Goal: Task Accomplishment & Management: Complete application form

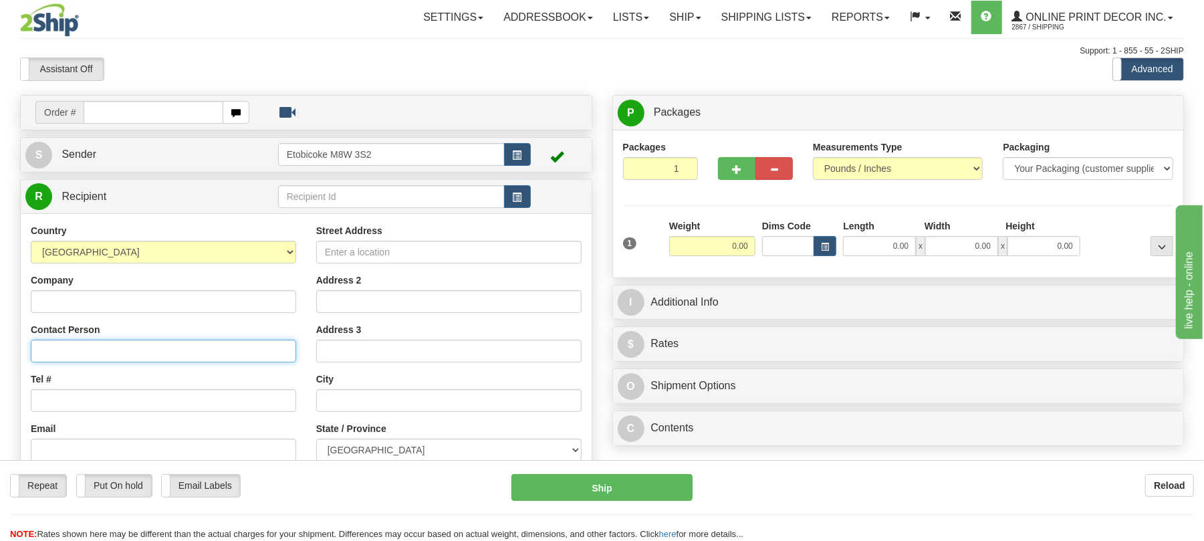
click at [148, 351] on input "Contact Person" at bounding box center [164, 351] width 266 height 23
type input "Passport Program"
click at [340, 306] on input "Address 2" at bounding box center [449, 301] width 266 height 23
click at [354, 246] on input "Street Address" at bounding box center [449, 252] width 266 height 23
type input "[STREET_ADDRESS]"
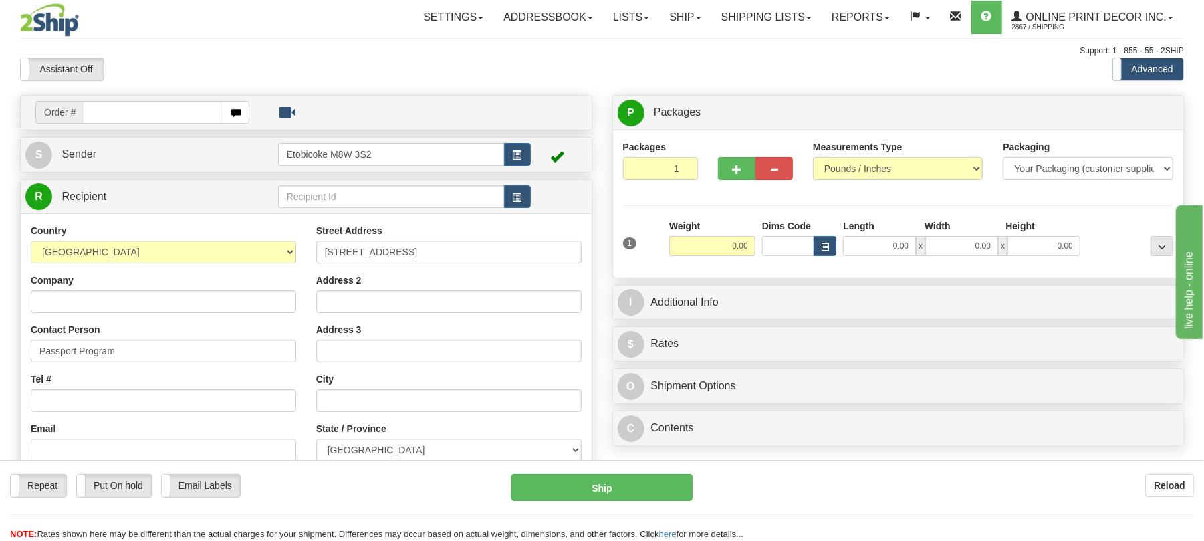
click at [369, 389] on div "City" at bounding box center [449, 392] width 266 height 39
click at [368, 405] on input "text" at bounding box center [449, 400] width 266 height 23
type input "Gatineau"
click at [350, 445] on select "[GEOGRAPHIC_DATA] [GEOGRAPHIC_DATA] [GEOGRAPHIC_DATA] [GEOGRAPHIC_DATA] [GEOGRA…" at bounding box center [449, 450] width 266 height 23
select select "QC"
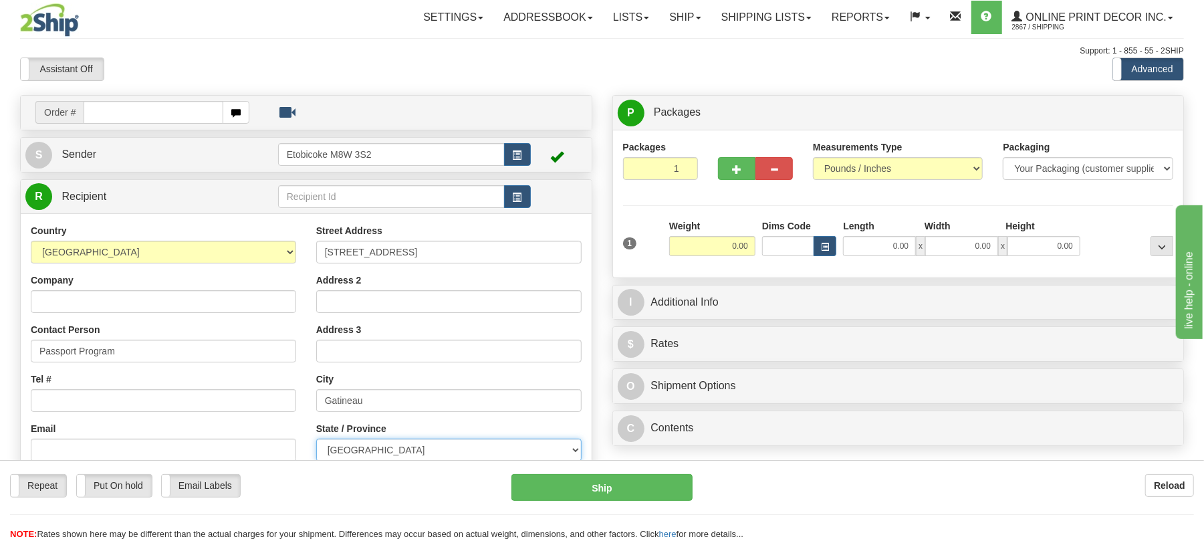
click at [316, 441] on select "[GEOGRAPHIC_DATA] [GEOGRAPHIC_DATA] [GEOGRAPHIC_DATA] [GEOGRAPHIC_DATA] [GEOGRA…" at bounding box center [449, 450] width 266 height 23
click at [309, 389] on div "Street Address [STREET_ADDRESS] Address 2 Address 3 City [GEOGRAPHIC_DATA] Stat…" at bounding box center [449, 404] width 286 height 360
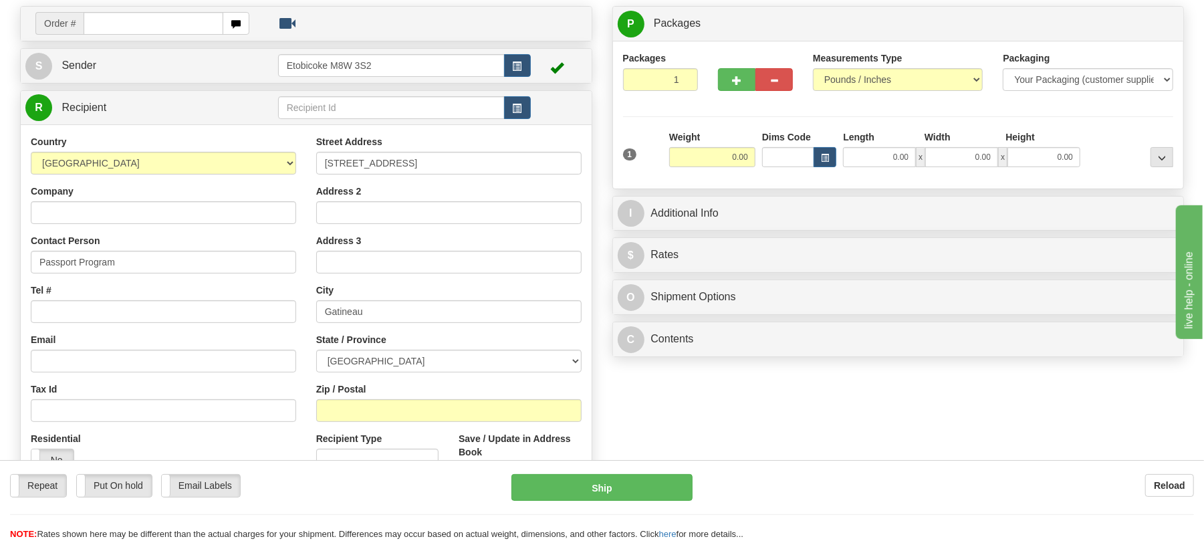
scroll to position [178, 0]
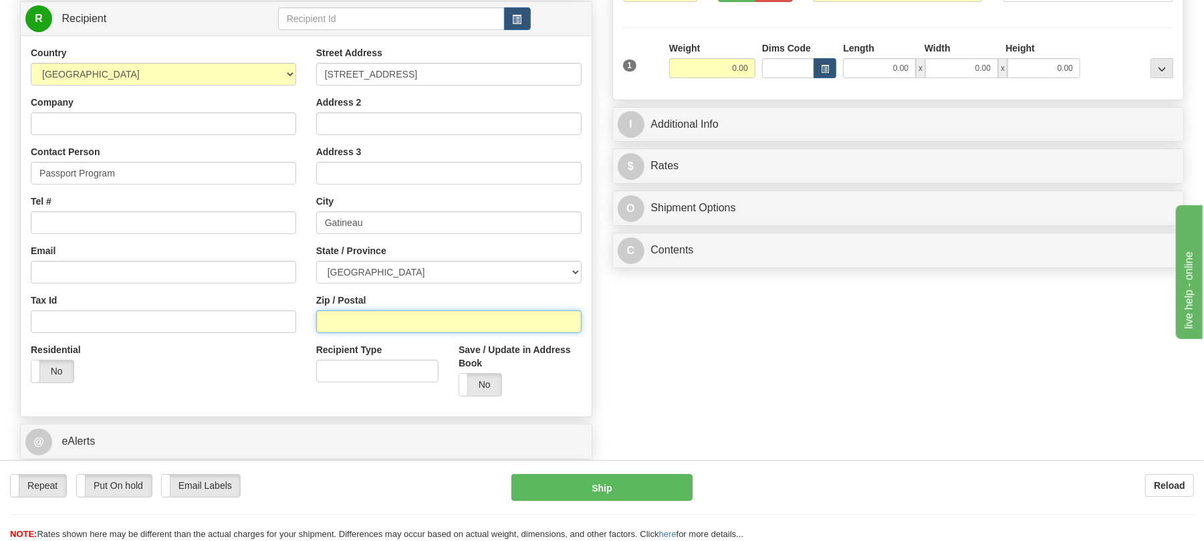
click at [350, 325] on input "Zip / Postal" at bounding box center [449, 321] width 266 height 23
type input "J8T8R1"
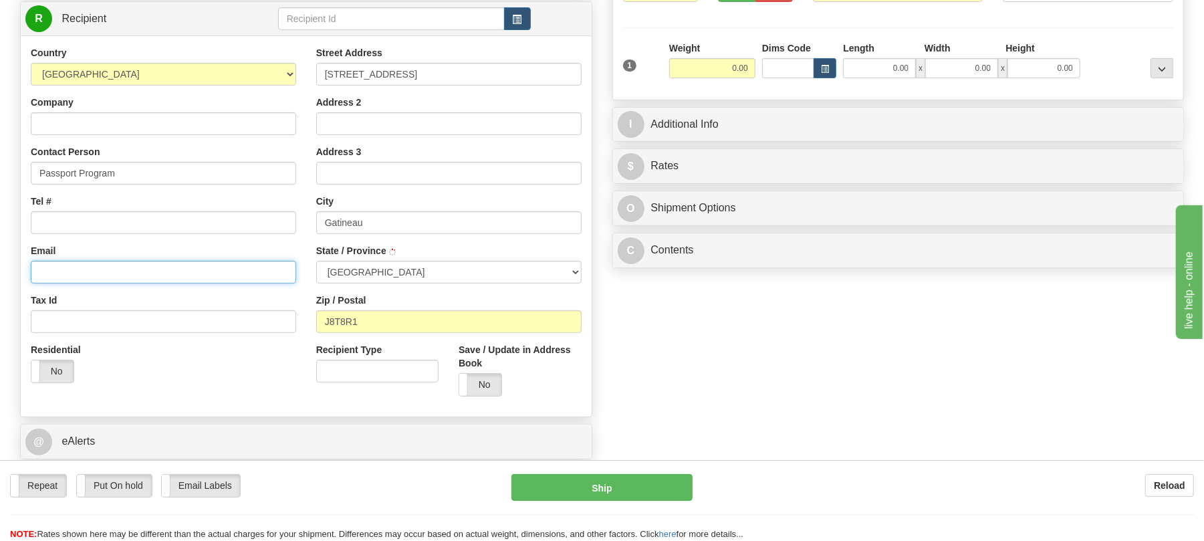
click at [148, 265] on input "Email" at bounding box center [164, 272] width 266 height 23
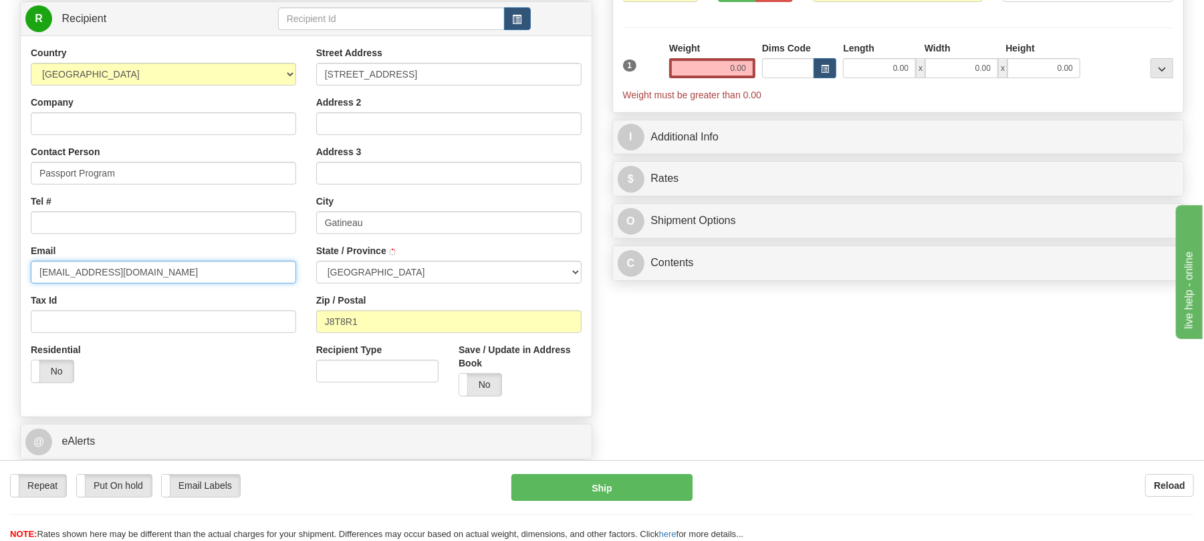
type input "[EMAIL_ADDRESS][DOMAIN_NAME]"
click at [598, 92] on div "Order # S Sender" at bounding box center [306, 212] width 593 height 591
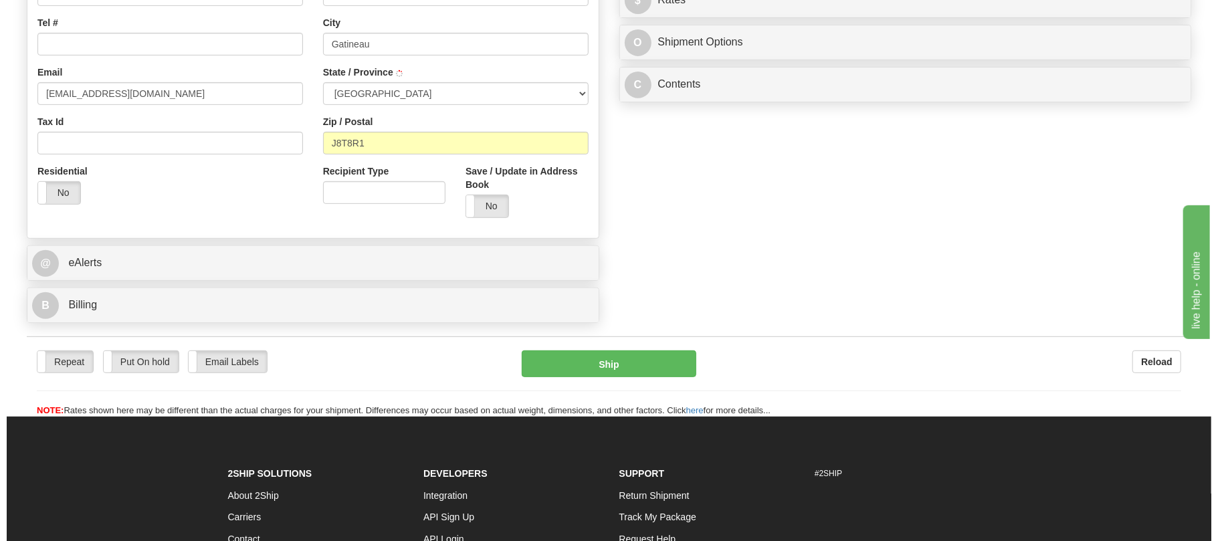
scroll to position [89, 0]
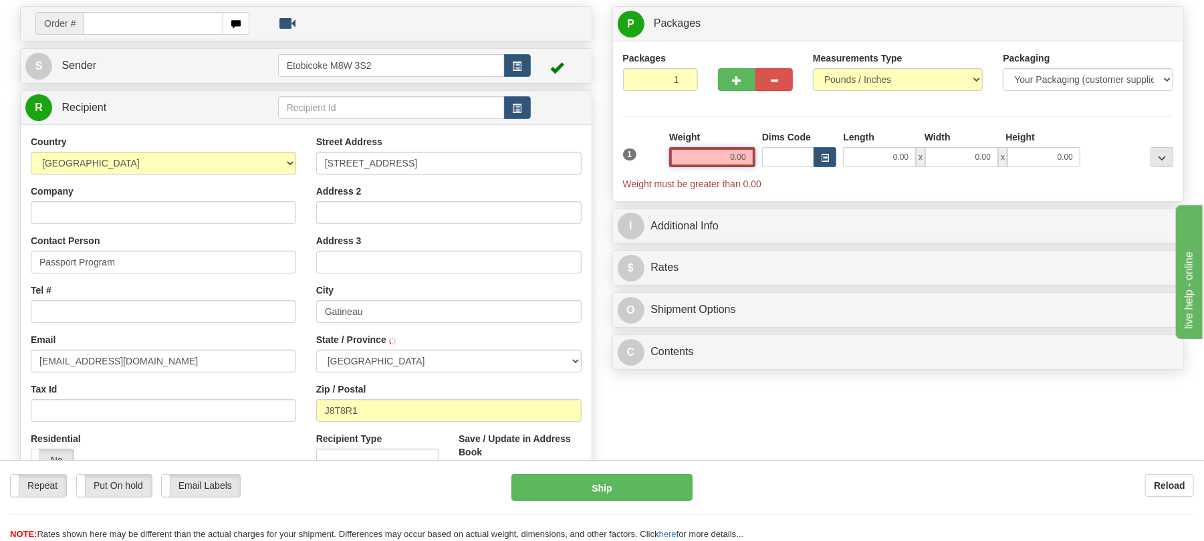
click at [736, 154] on input "0.00" at bounding box center [712, 157] width 86 height 20
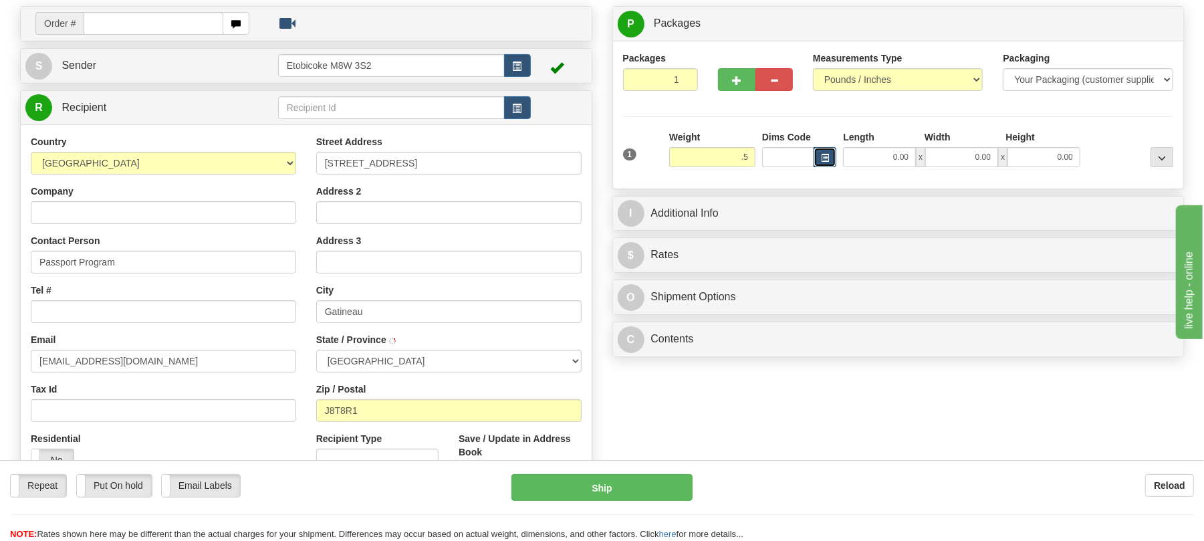
click at [824, 156] on span "button" at bounding box center [825, 157] width 8 height 7
type input "0.50"
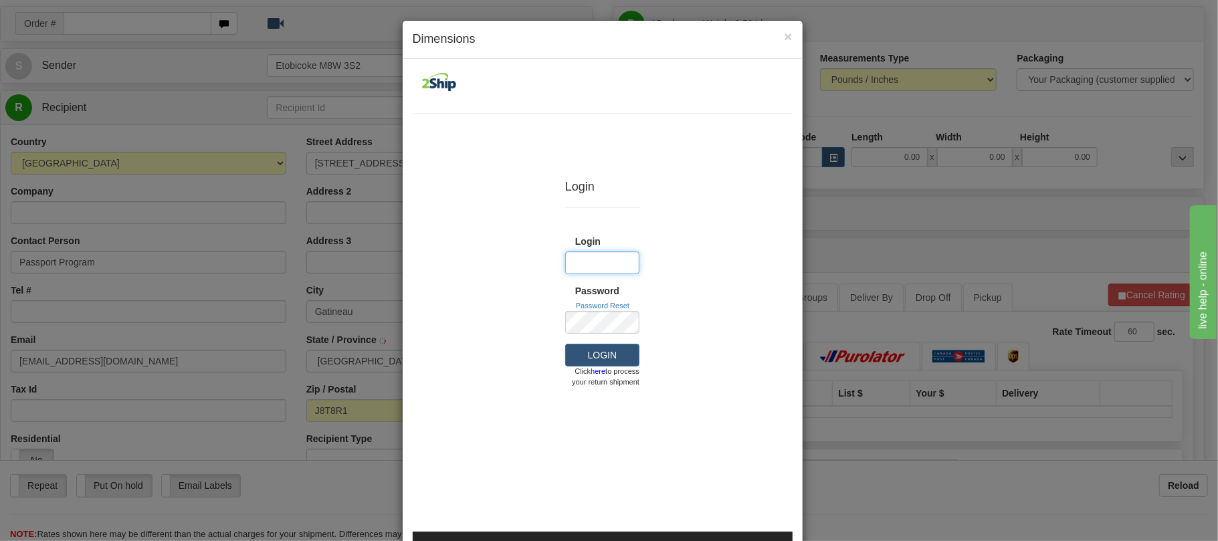
type input "Shipping"
click at [605, 350] on button "LOGIN" at bounding box center [602, 355] width 74 height 23
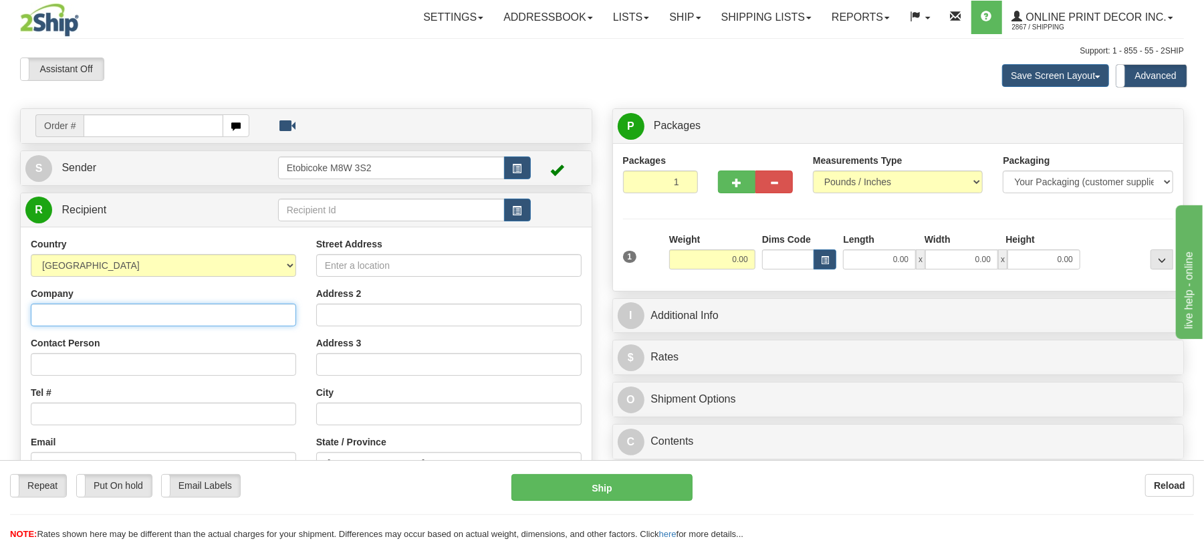
click at [142, 318] on input "Company" at bounding box center [164, 315] width 266 height 23
type input "Passport Program"
click at [380, 261] on input "Street Address" at bounding box center [449, 265] width 266 height 23
type input "[STREET_ADDRESS]"
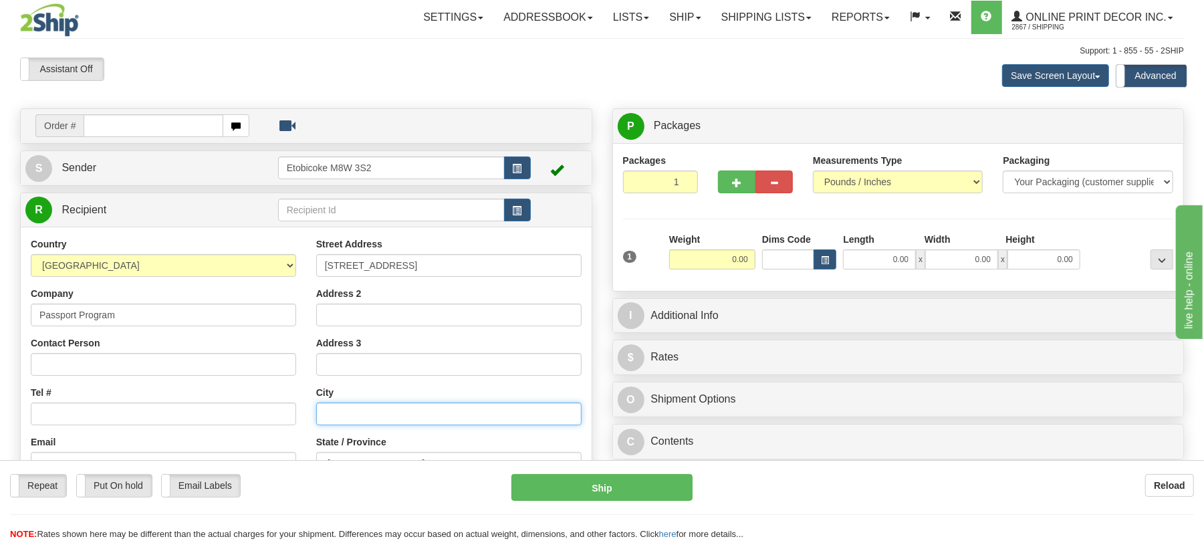
click at [367, 407] on input "text" at bounding box center [449, 414] width 266 height 23
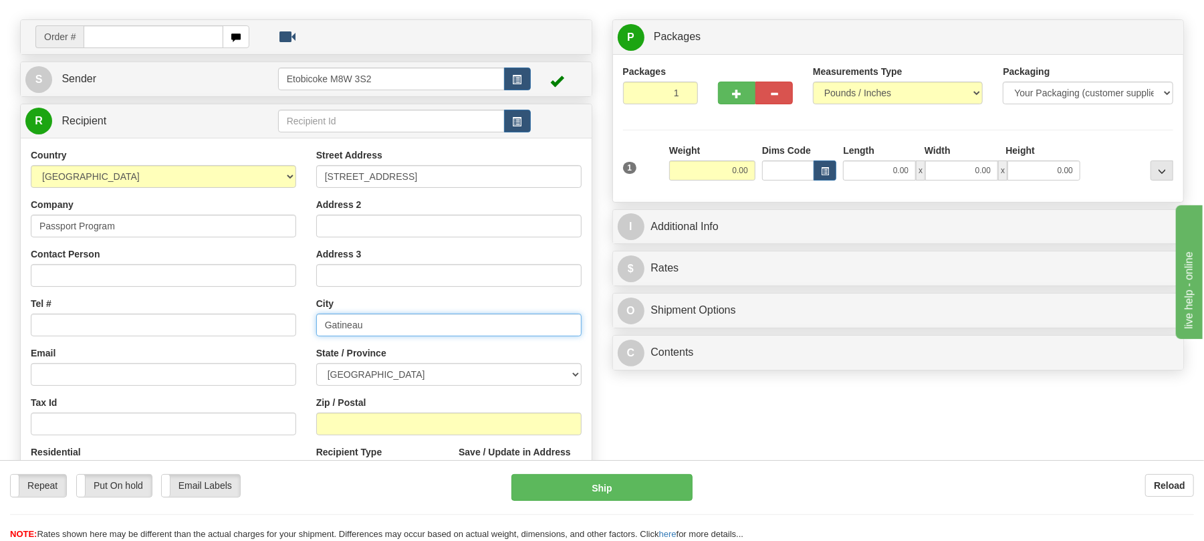
scroll to position [178, 0]
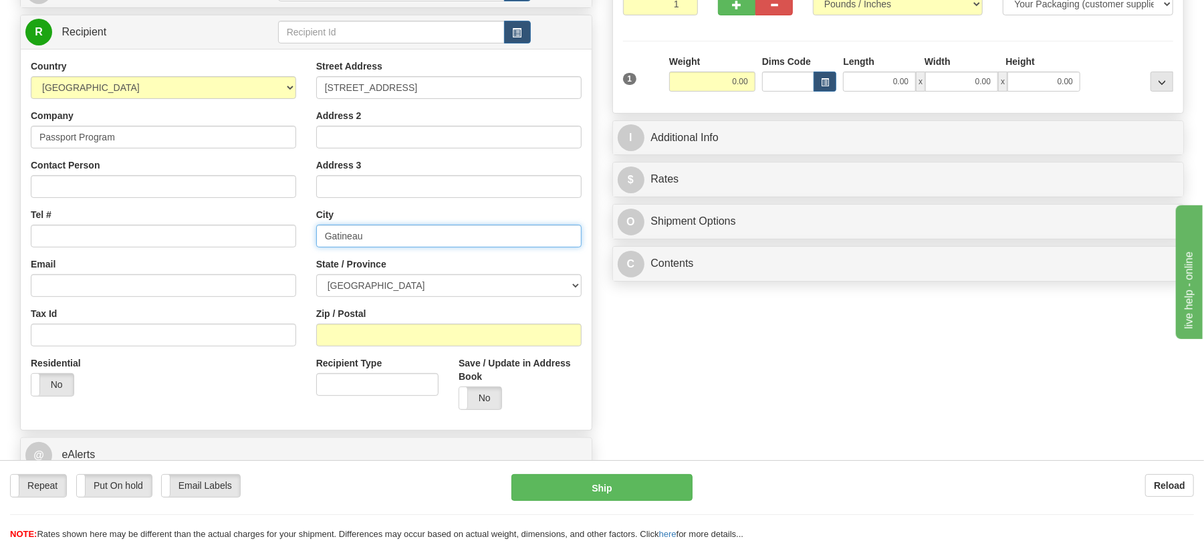
type input "Gatineau"
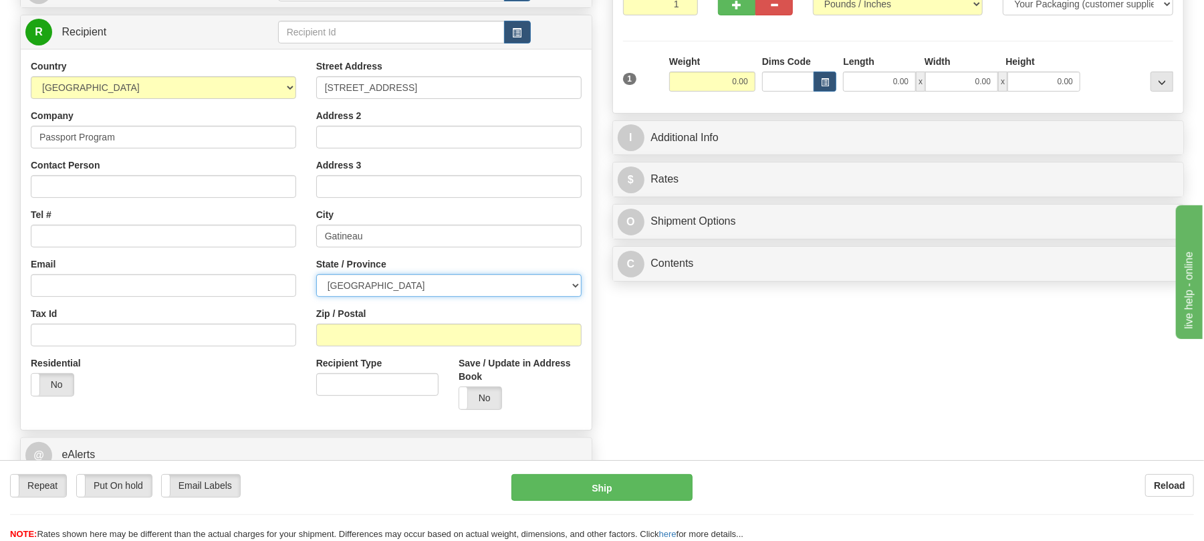
click at [480, 289] on select "[GEOGRAPHIC_DATA] [GEOGRAPHIC_DATA] [GEOGRAPHIC_DATA] [GEOGRAPHIC_DATA] [GEOGRA…" at bounding box center [449, 285] width 266 height 23
select select "QC"
click at [316, 276] on select "[GEOGRAPHIC_DATA] [GEOGRAPHIC_DATA] [GEOGRAPHIC_DATA] [GEOGRAPHIC_DATA] [GEOGRA…" at bounding box center [449, 285] width 266 height 23
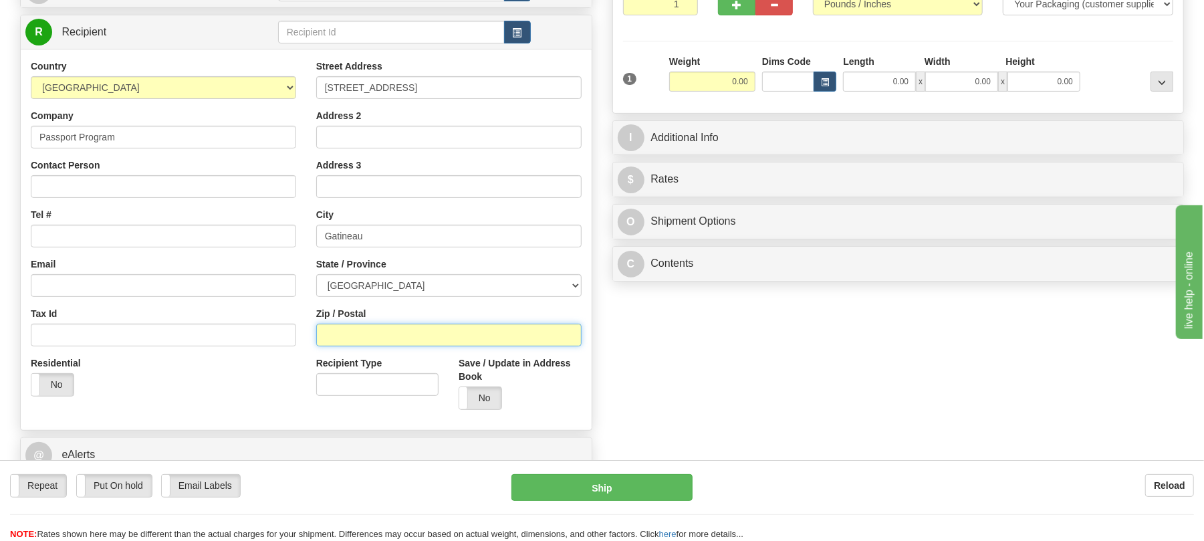
click at [418, 328] on input "Zip / Postal" at bounding box center [449, 335] width 266 height 23
type input "J8T8R1"
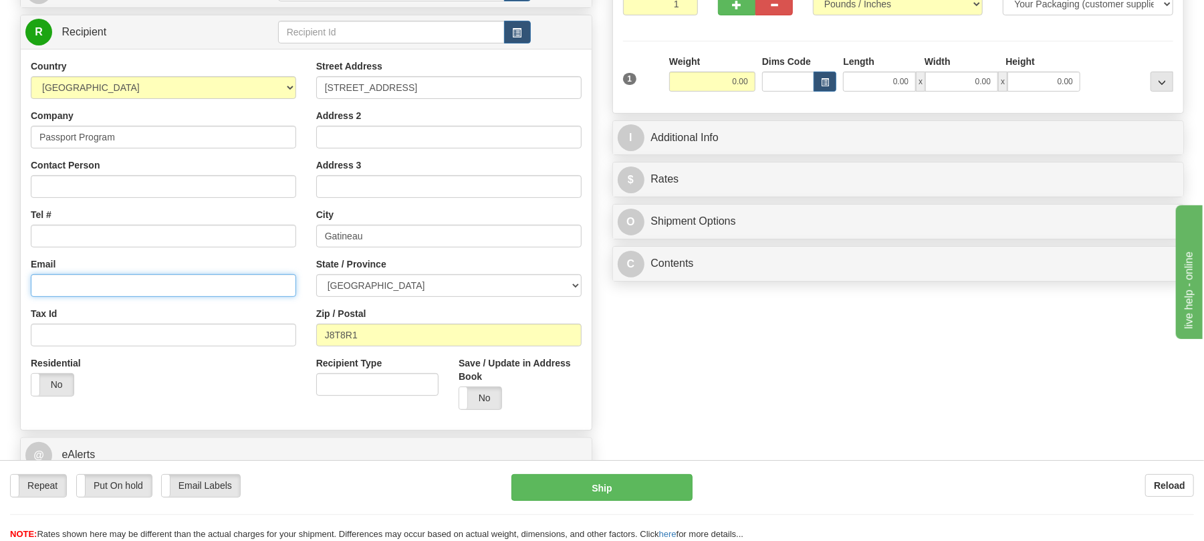
click at [164, 282] on input "Email" at bounding box center [164, 285] width 266 height 23
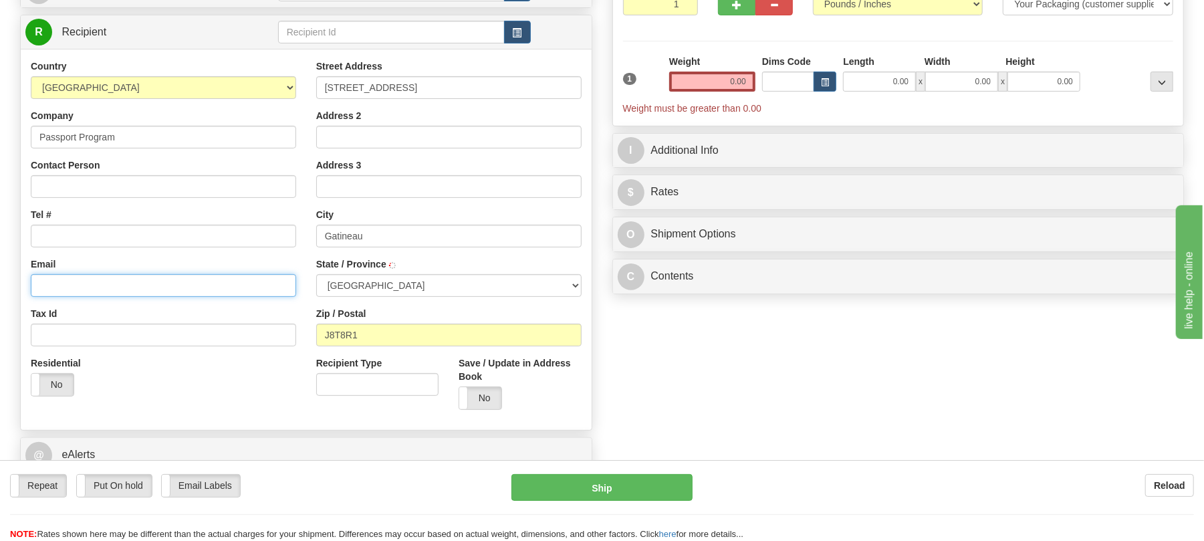
type input "GATINEAU"
type input "[EMAIL_ADDRESS][DOMAIN_NAME]"
click at [300, 266] on div "Country AFGHANISTAN ALAND ISLANDS ALBANIA ALGERIA AMERICAN SAMOA ANDORRA ANGOLA…" at bounding box center [164, 233] width 286 height 347
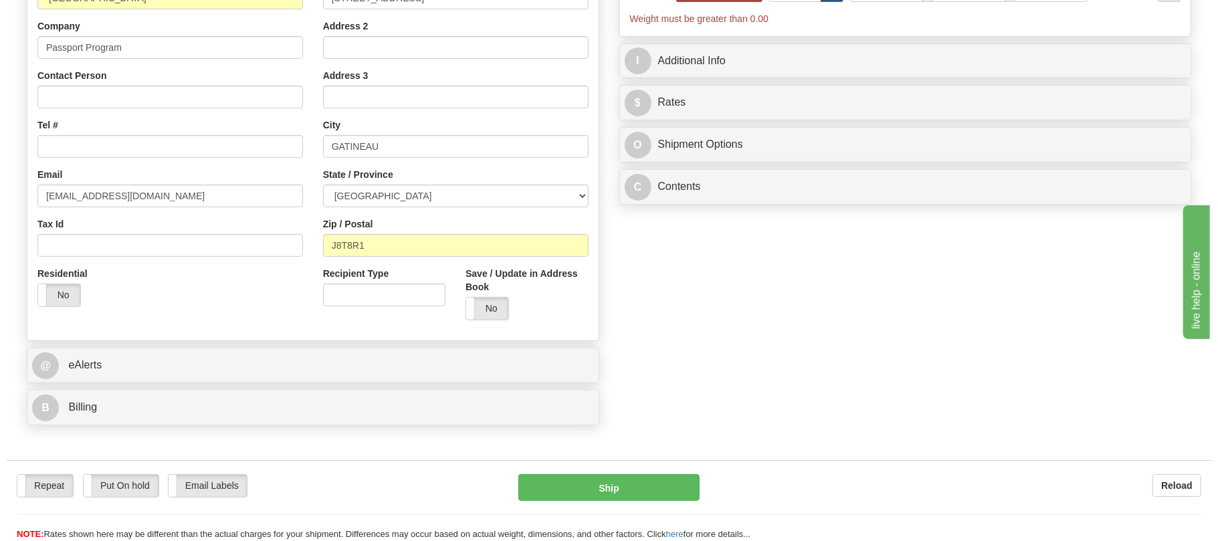
scroll to position [89, 0]
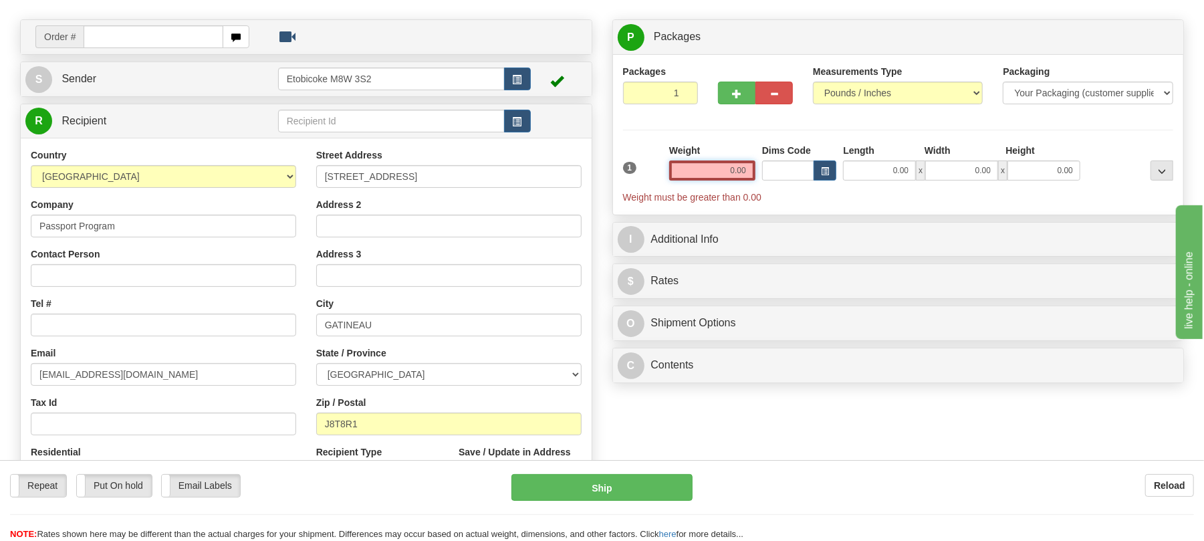
click at [714, 179] on input "0.00" at bounding box center [712, 171] width 86 height 20
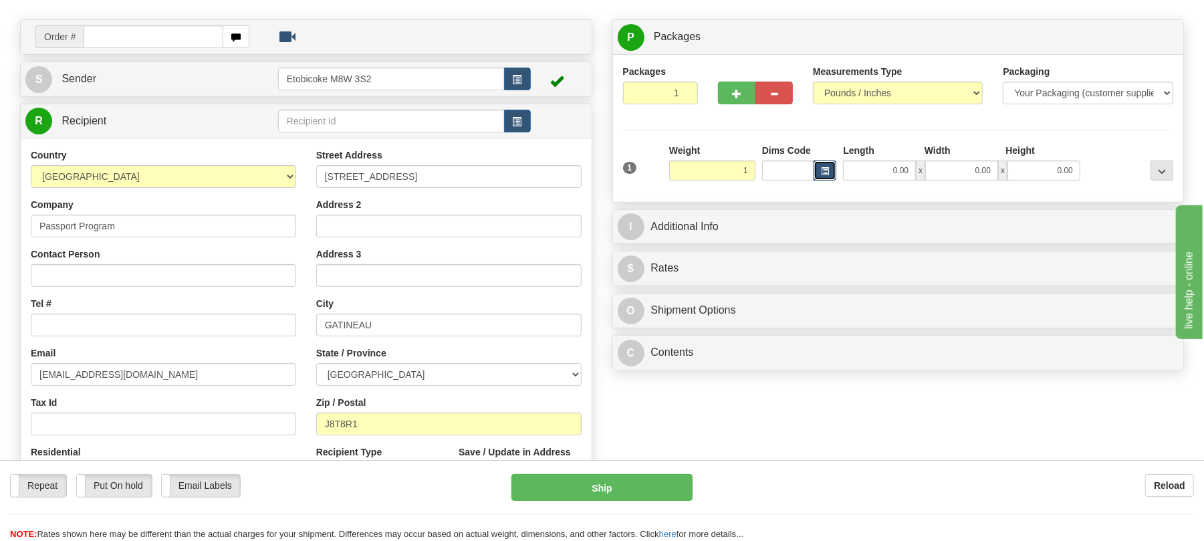
type input "1.00"
click at [829, 165] on button "button" at bounding box center [825, 171] width 23 height 20
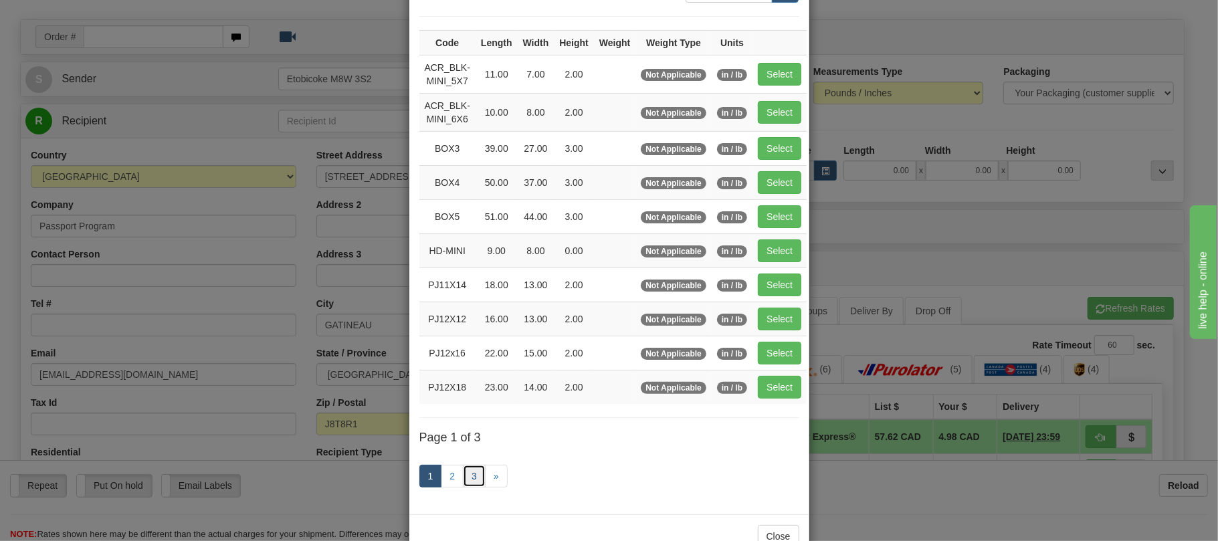
click at [467, 482] on link "3" at bounding box center [474, 476] width 23 height 23
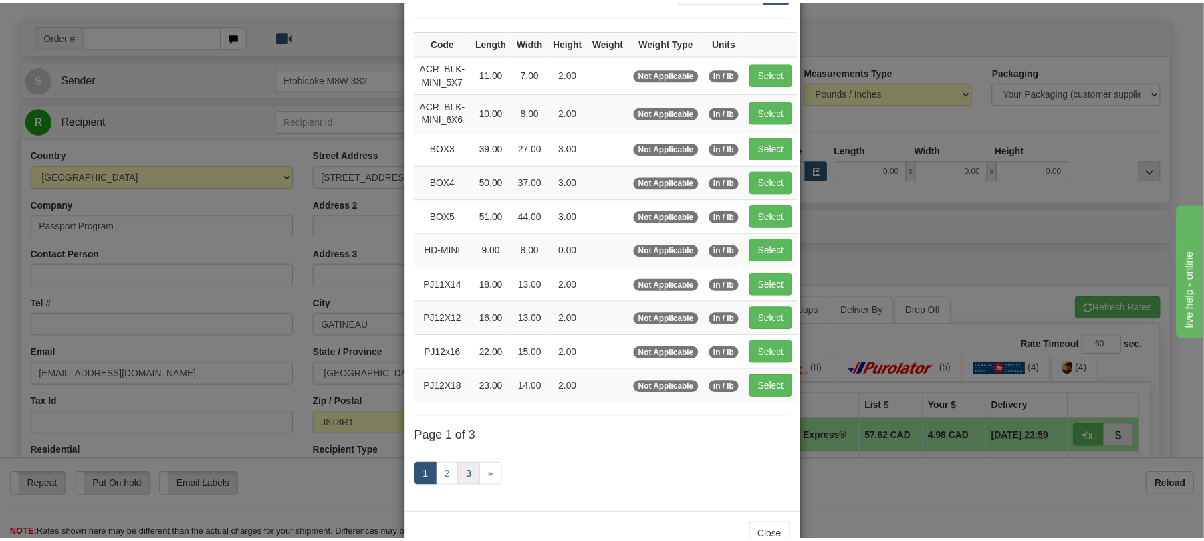
scroll to position [68, 0]
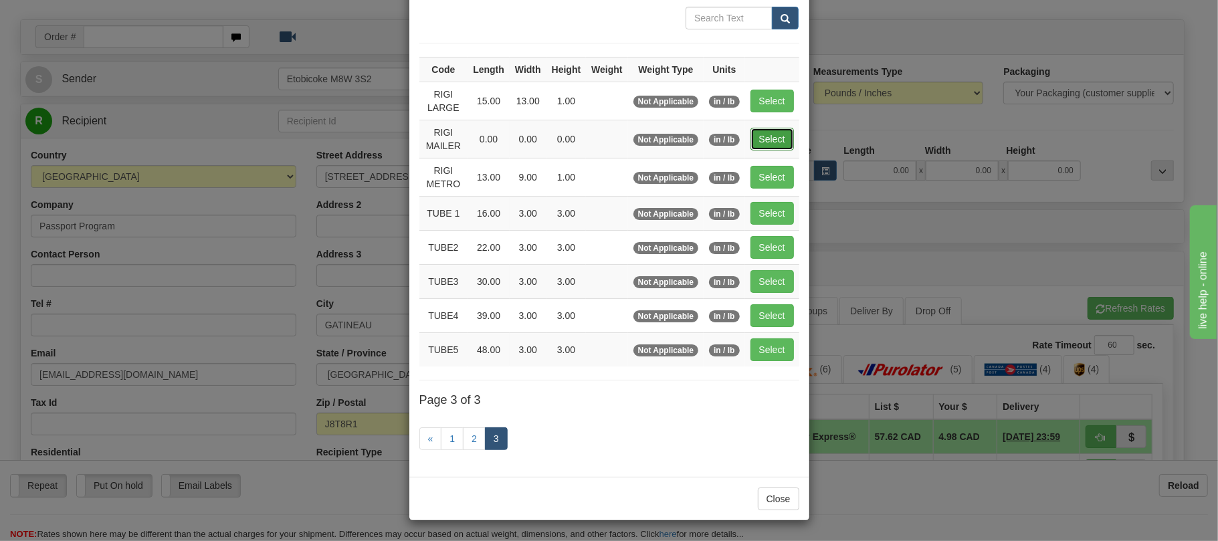
click at [776, 136] on button "Select" at bounding box center [771, 139] width 43 height 23
type input "RIGI MAILER"
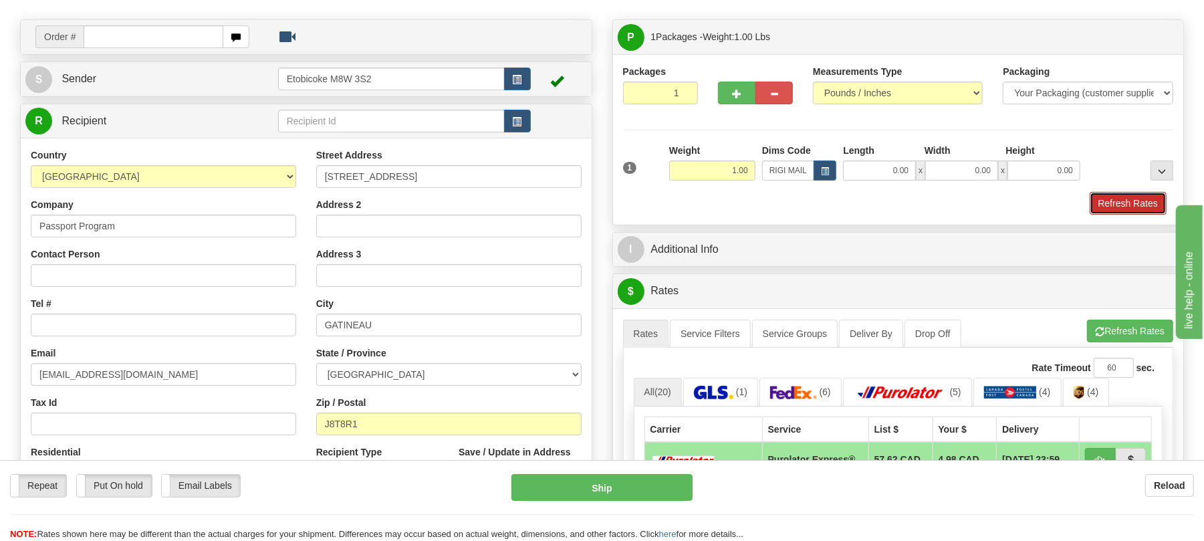
click at [1114, 196] on button "Refresh Rates" at bounding box center [1128, 203] width 77 height 23
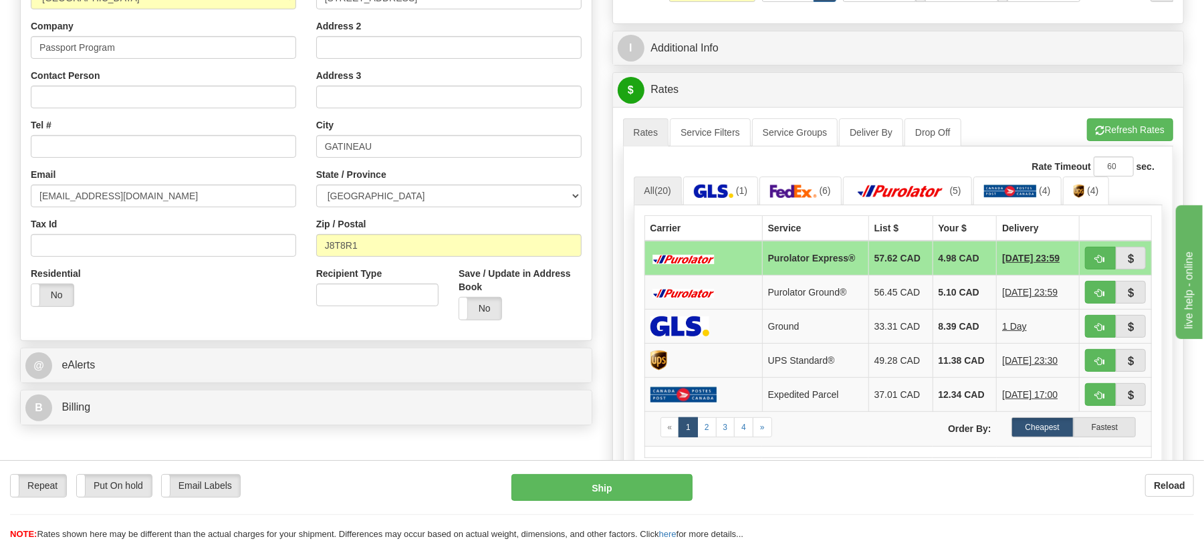
scroll to position [178, 0]
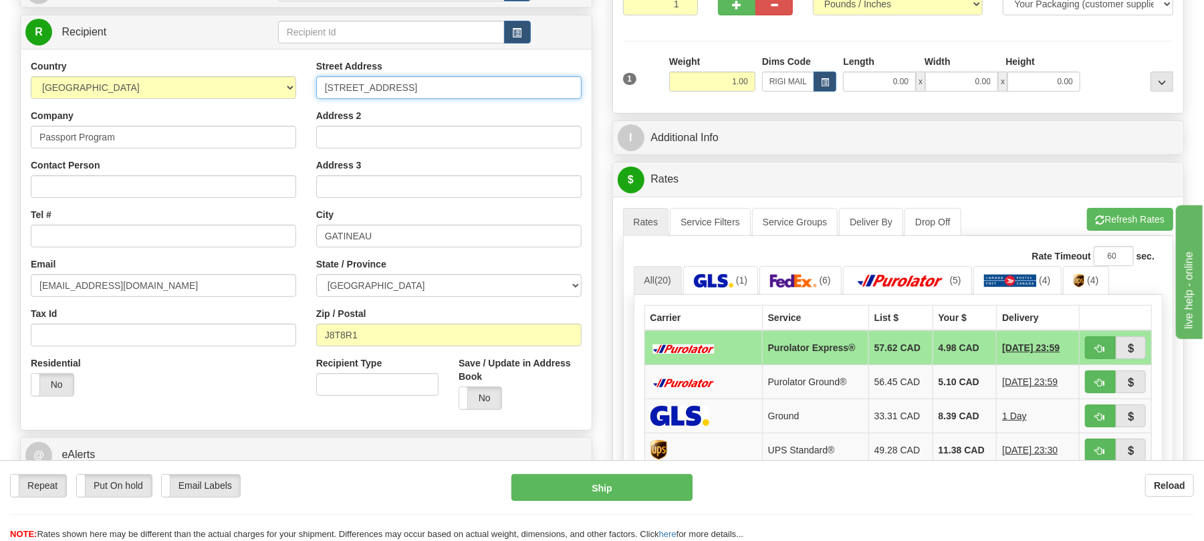
drag, startPoint x: 463, startPoint y: 96, endPoint x: 342, endPoint y: 90, distance: 120.6
click at [309, 91] on div "Street Address 22 de Varennes Street Address 2 Address 3 City GATINEAU State / …" at bounding box center [449, 240] width 286 height 360
click at [352, 90] on input "[STREET_ADDRESS]" at bounding box center [449, 87] width 266 height 23
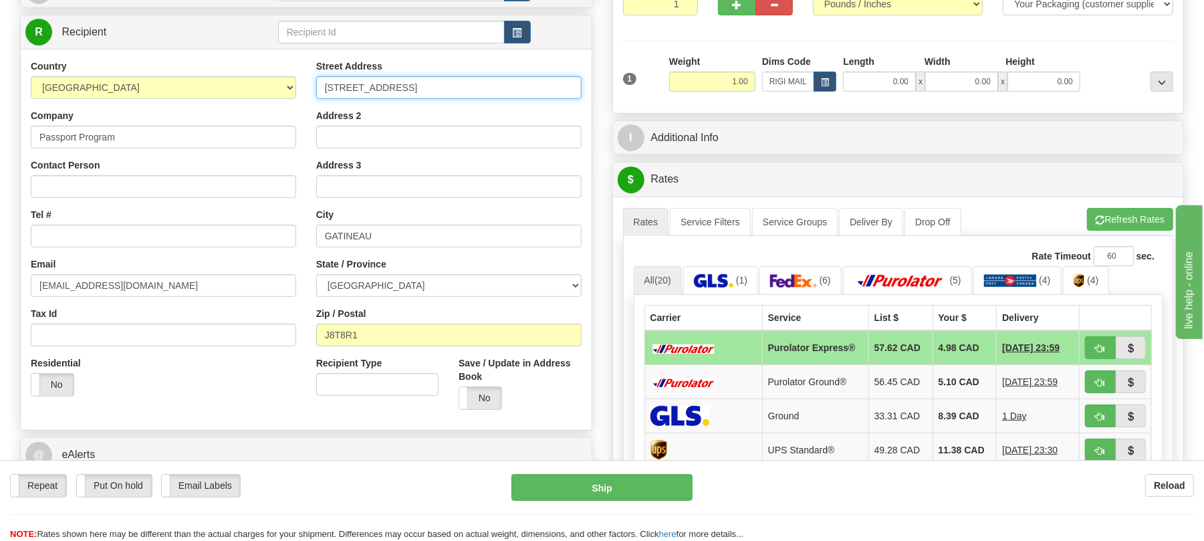
scroll to position [268, 0]
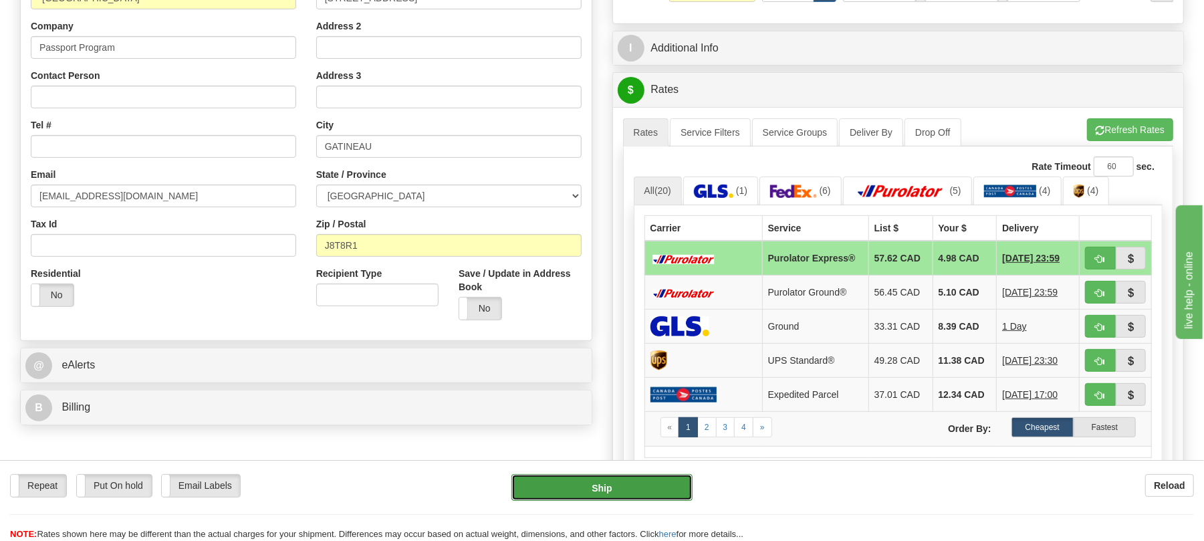
click at [592, 487] on button "Ship" at bounding box center [602, 487] width 181 height 27
type input "202"
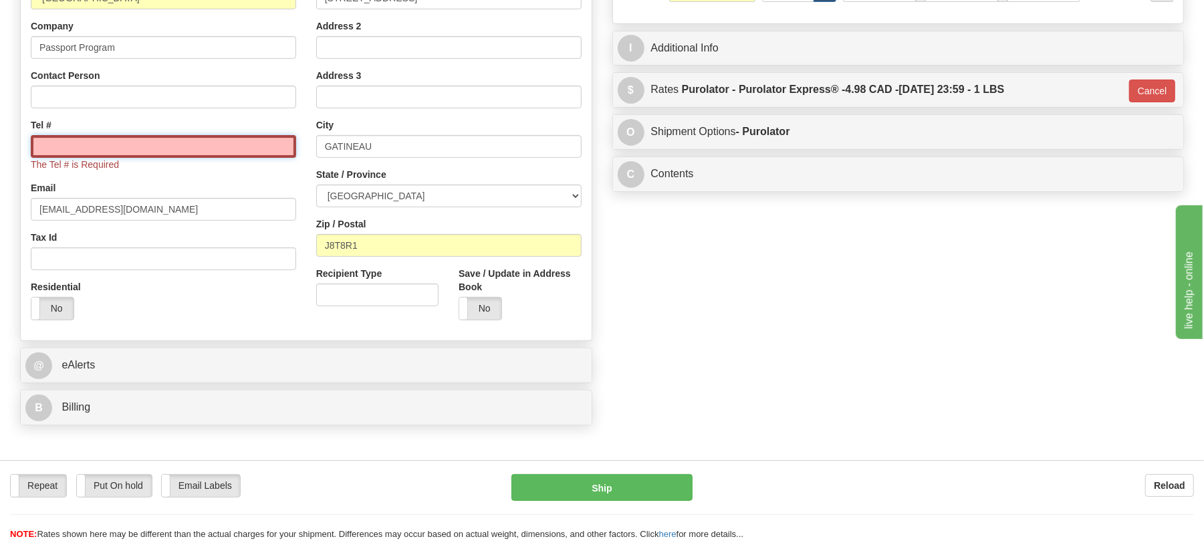
click at [70, 147] on input "Tel #" at bounding box center [164, 146] width 266 height 23
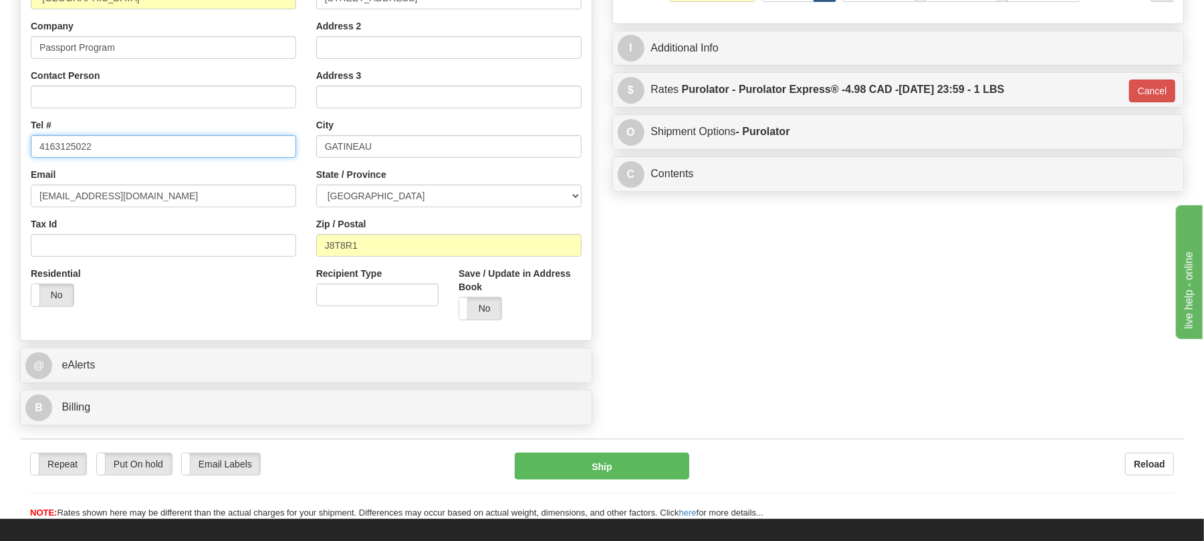
type input "4163125022"
click at [704, 329] on div "Order # S Sender" at bounding box center [602, 136] width 1184 height 591
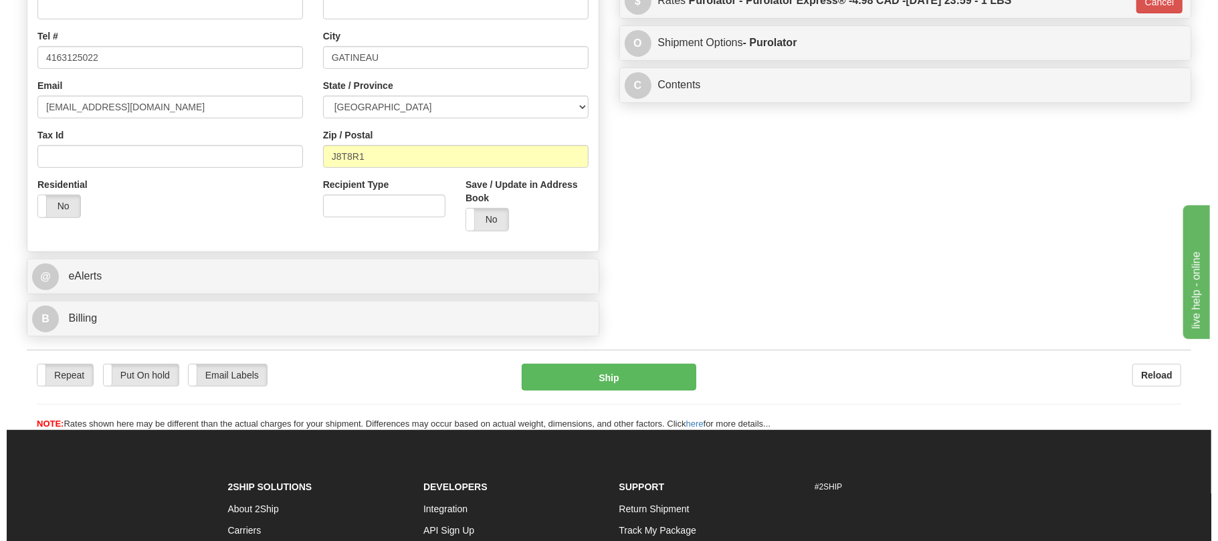
scroll to position [89, 0]
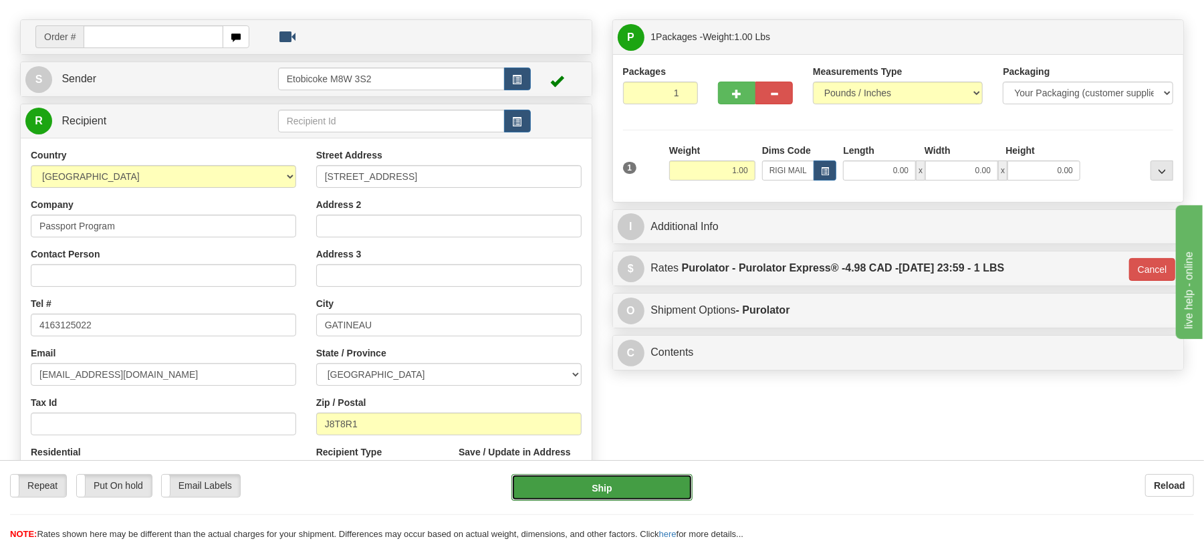
click at [609, 488] on button "Ship" at bounding box center [602, 487] width 181 height 27
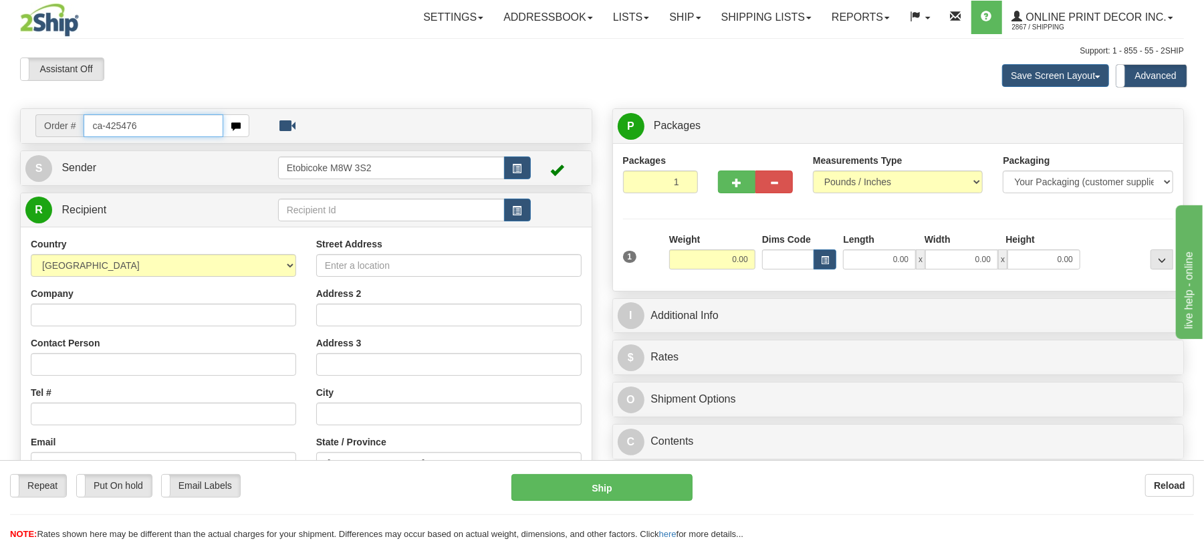
type input "ca-425476"
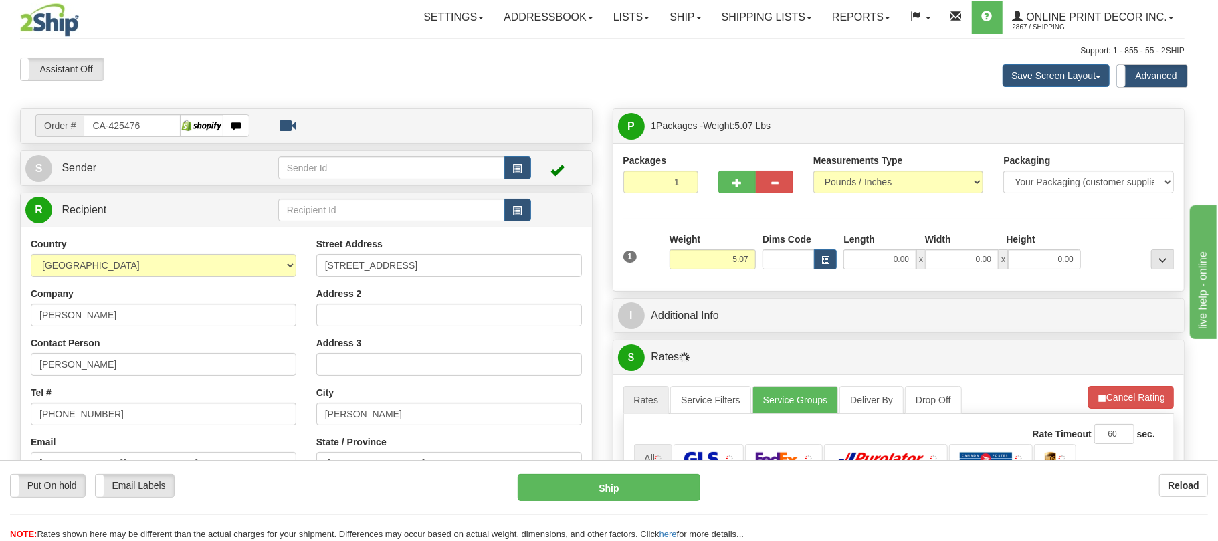
type input "THORNHILL"
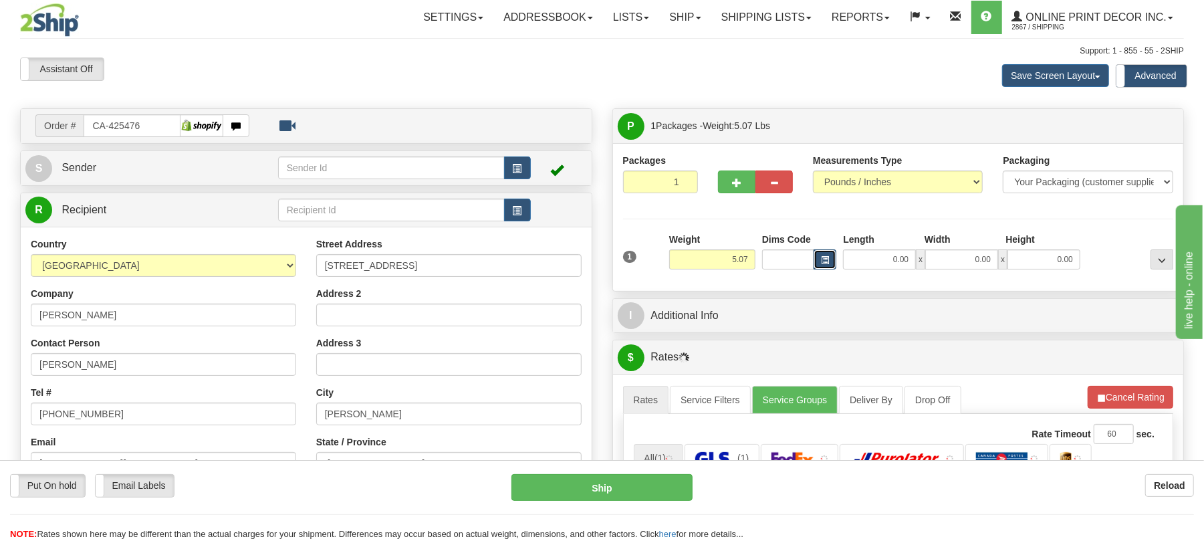
click at [831, 257] on button "button" at bounding box center [825, 259] width 23 height 20
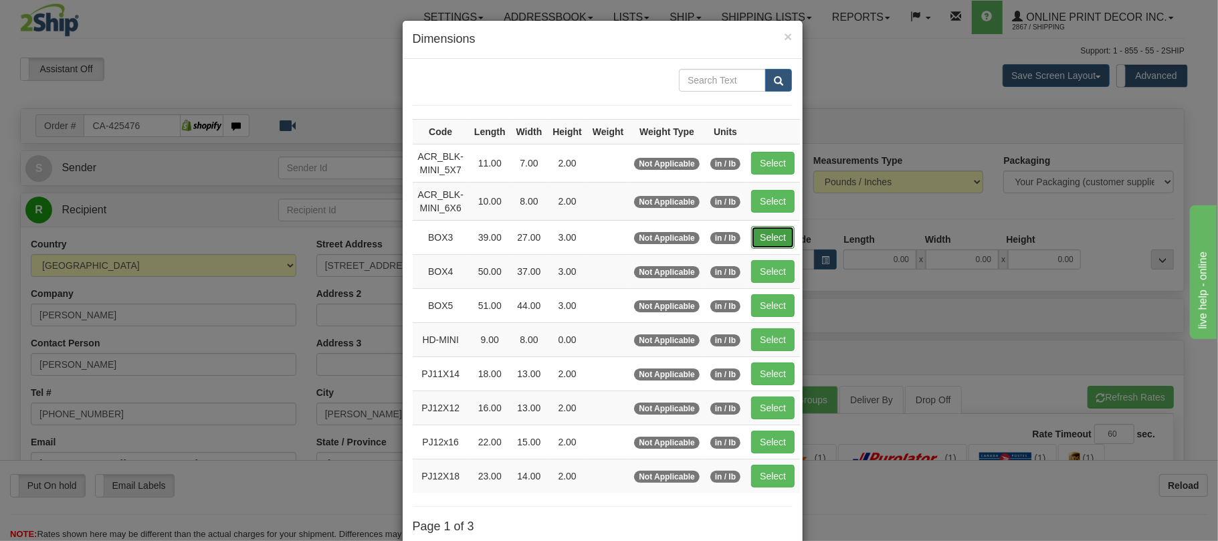
click at [793, 246] on button "Select" at bounding box center [772, 237] width 43 height 23
type input "BOX3"
type input "39.00"
type input "27.00"
type input "3.00"
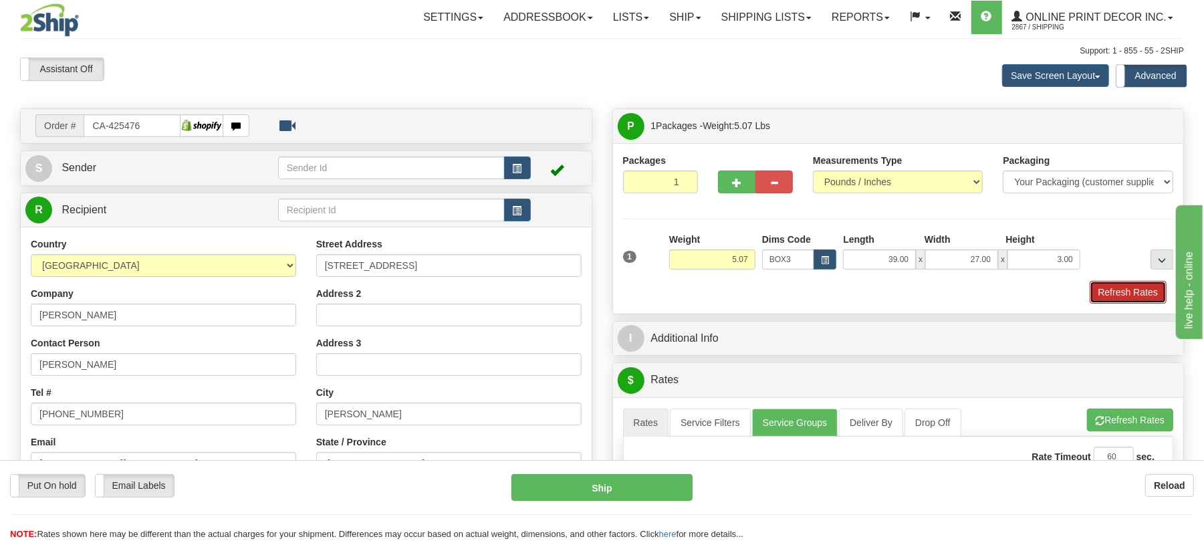
click at [1112, 296] on button "Refresh Rates" at bounding box center [1128, 292] width 77 height 23
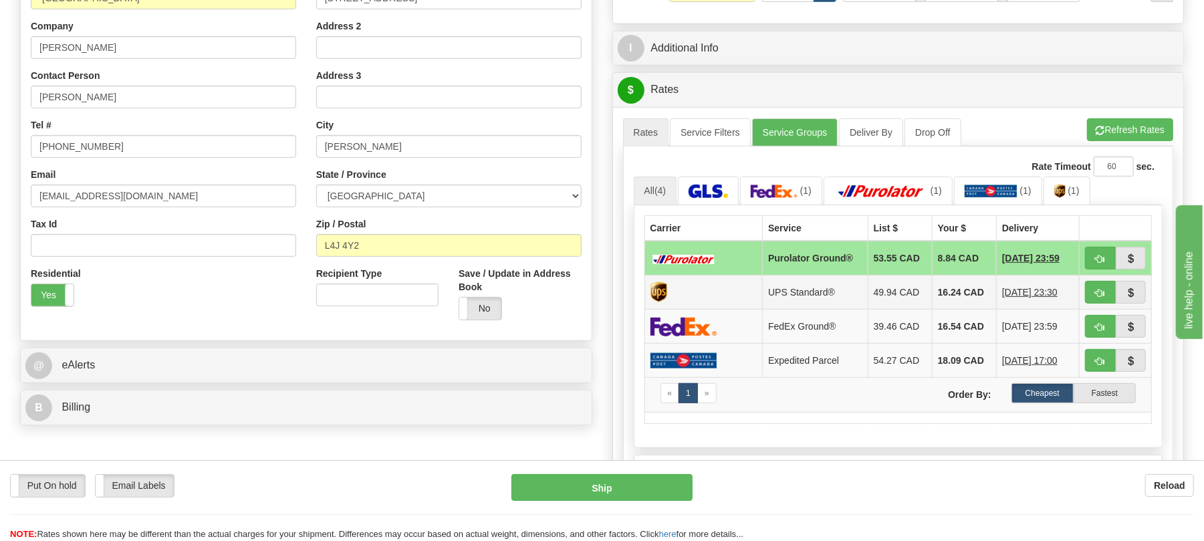
scroll to position [356, 0]
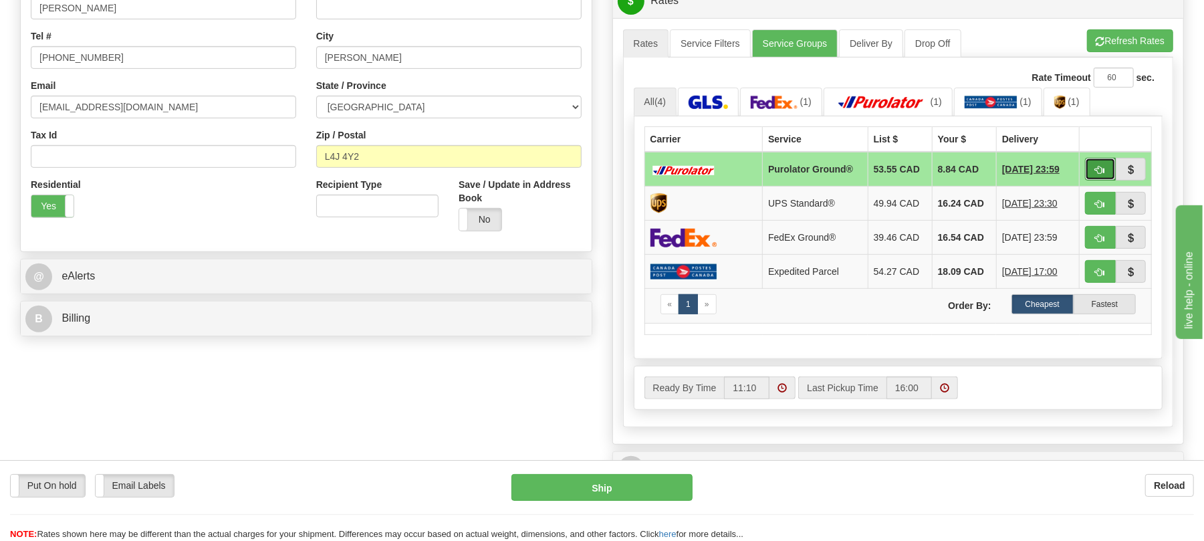
click at [1099, 175] on span "button" at bounding box center [1100, 170] width 9 height 9
type input "260"
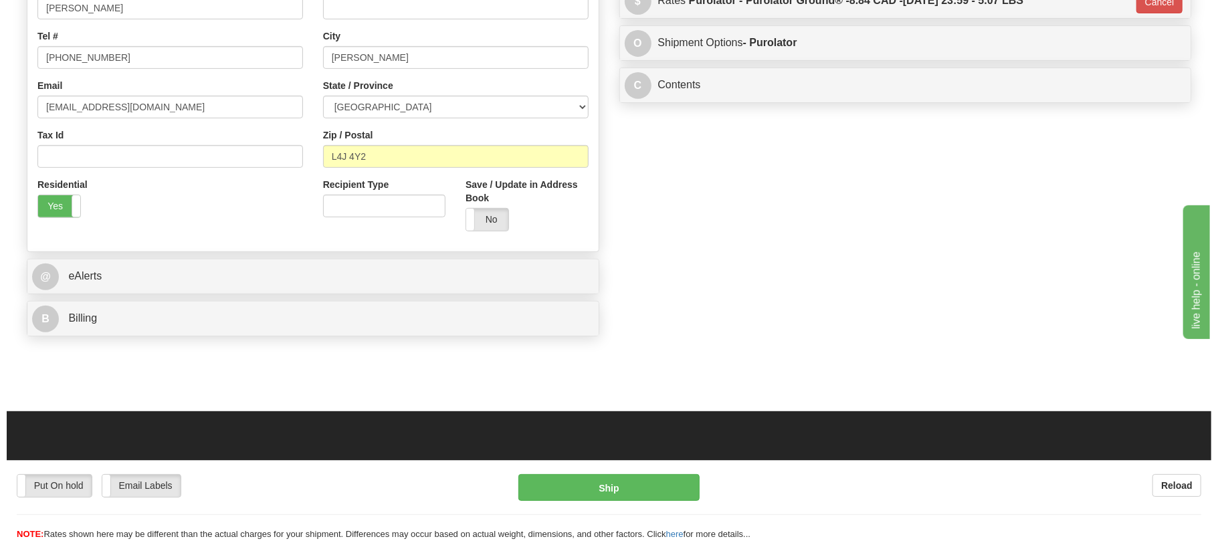
scroll to position [89, 0]
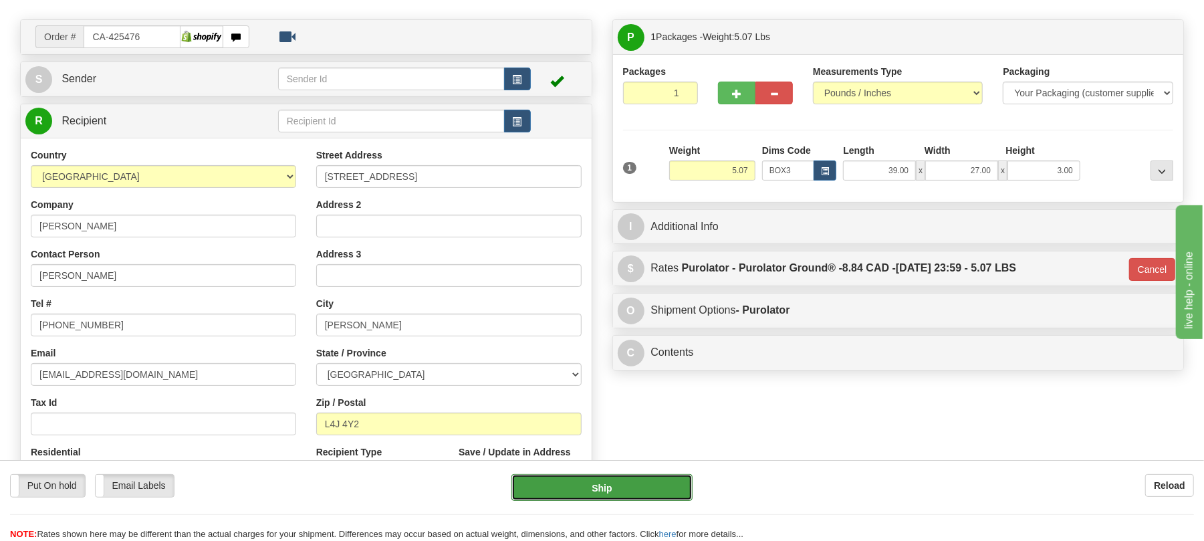
click at [662, 486] on button "Ship" at bounding box center [602, 487] width 181 height 27
